Goal: Information Seeking & Learning: Find specific fact

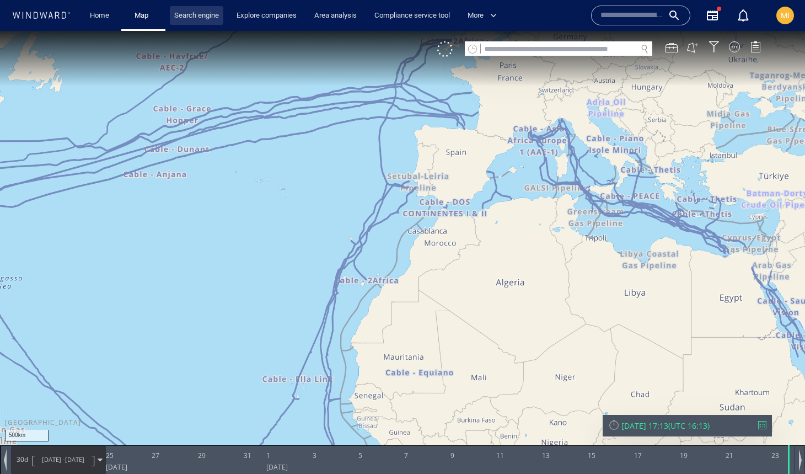
click at [200, 17] on link "Search engine" at bounding box center [196, 15] width 53 height 19
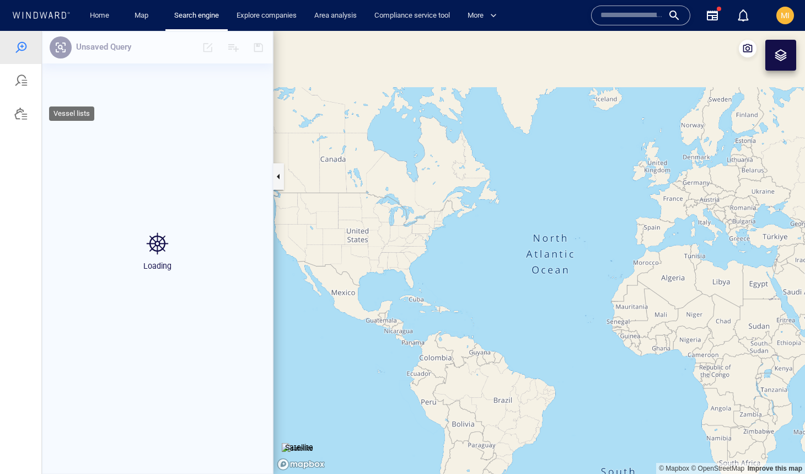
click at [23, 119] on div at bounding box center [20, 113] width 13 height 13
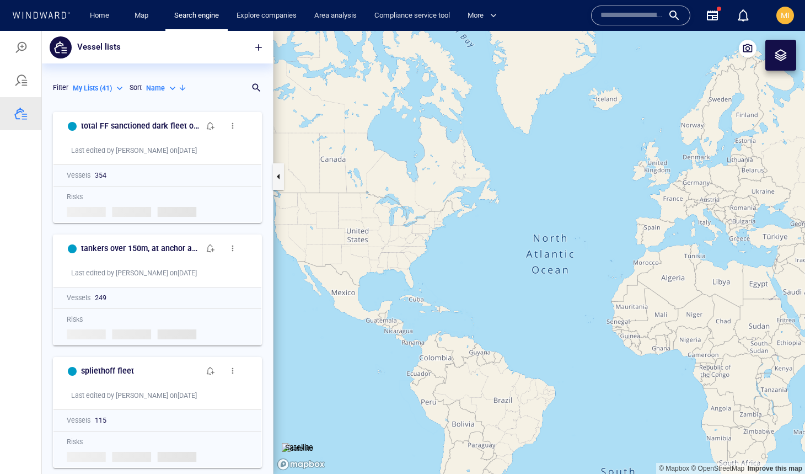
click at [165, 89] on p "Name" at bounding box center [155, 88] width 19 height 10
click at [170, 138] on p "Last Update" at bounding box center [175, 138] width 37 height 10
type input "*********"
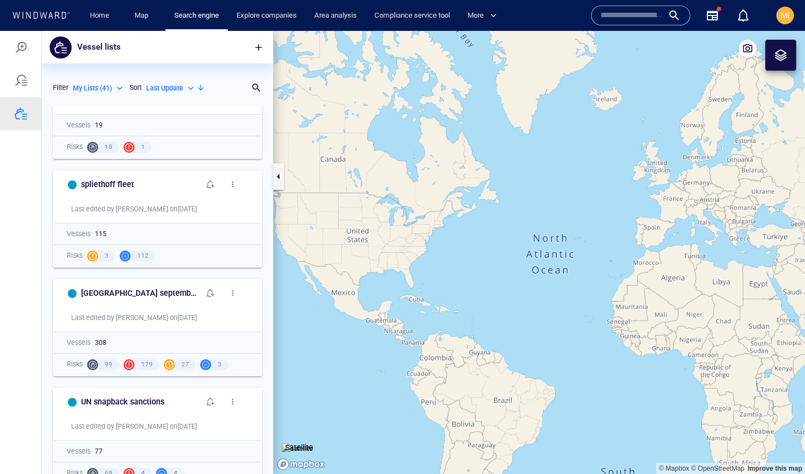
scroll to position [109, 0]
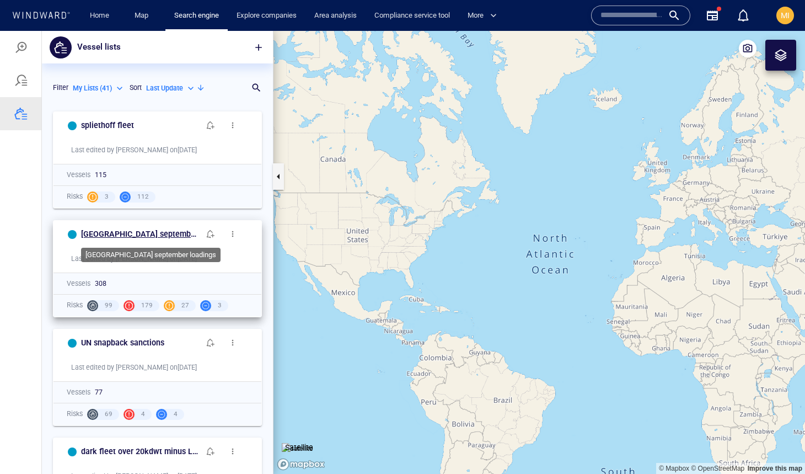
click at [156, 230] on h6 "[GEOGRAPHIC_DATA] september loadings" at bounding box center [140, 234] width 119 height 14
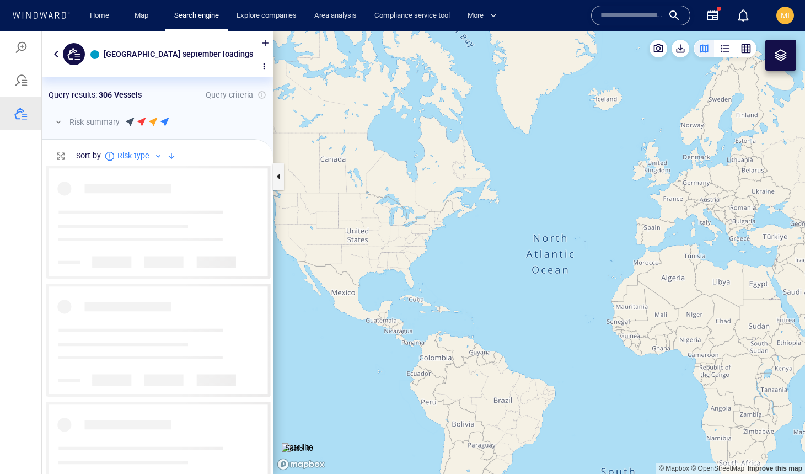
scroll to position [321, 231]
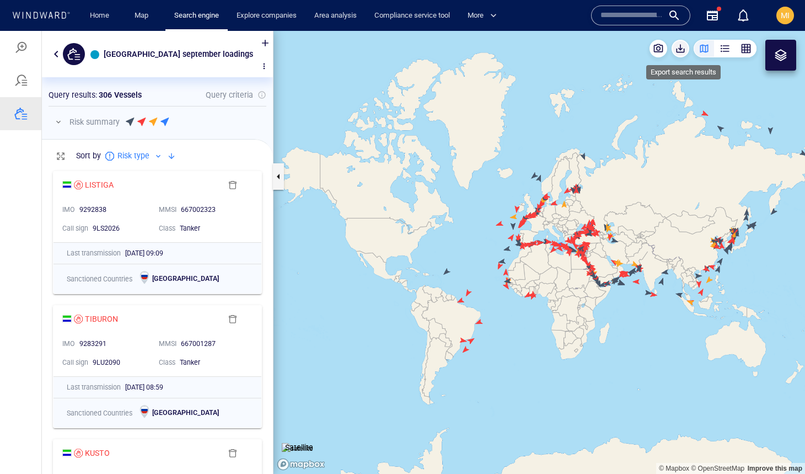
click at [684, 52] on span "button" at bounding box center [680, 48] width 11 height 11
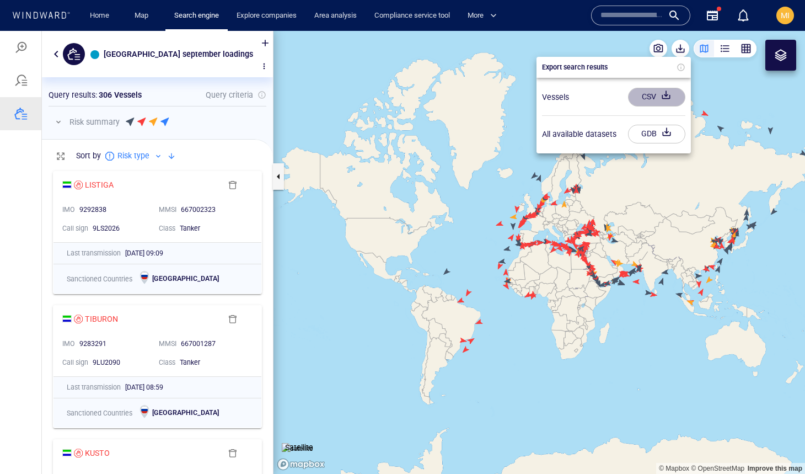
click at [647, 98] on div "CSV" at bounding box center [648, 97] width 19 height 18
